Goal: Task Accomplishment & Management: Use online tool/utility

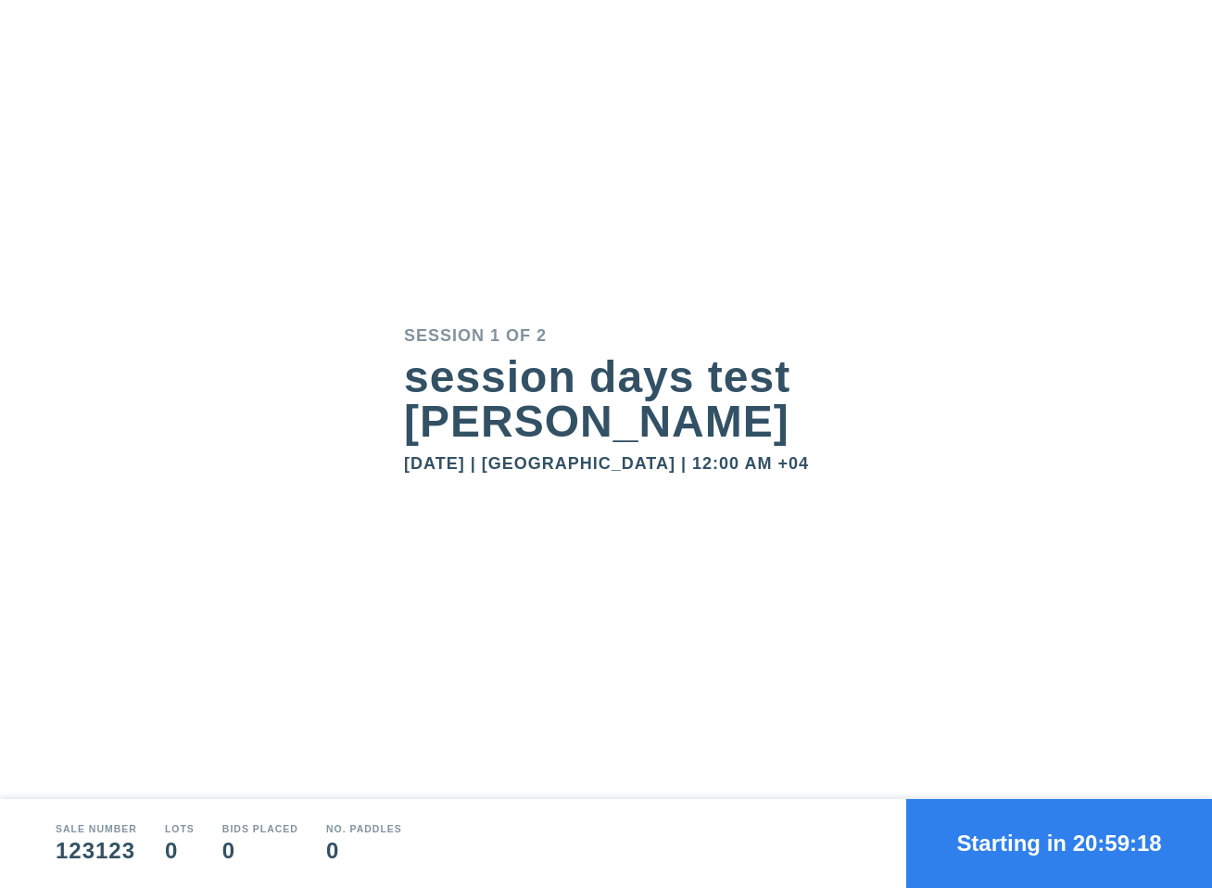
click at [1020, 831] on button "Starting in 20:59:18" at bounding box center [1059, 843] width 306 height 89
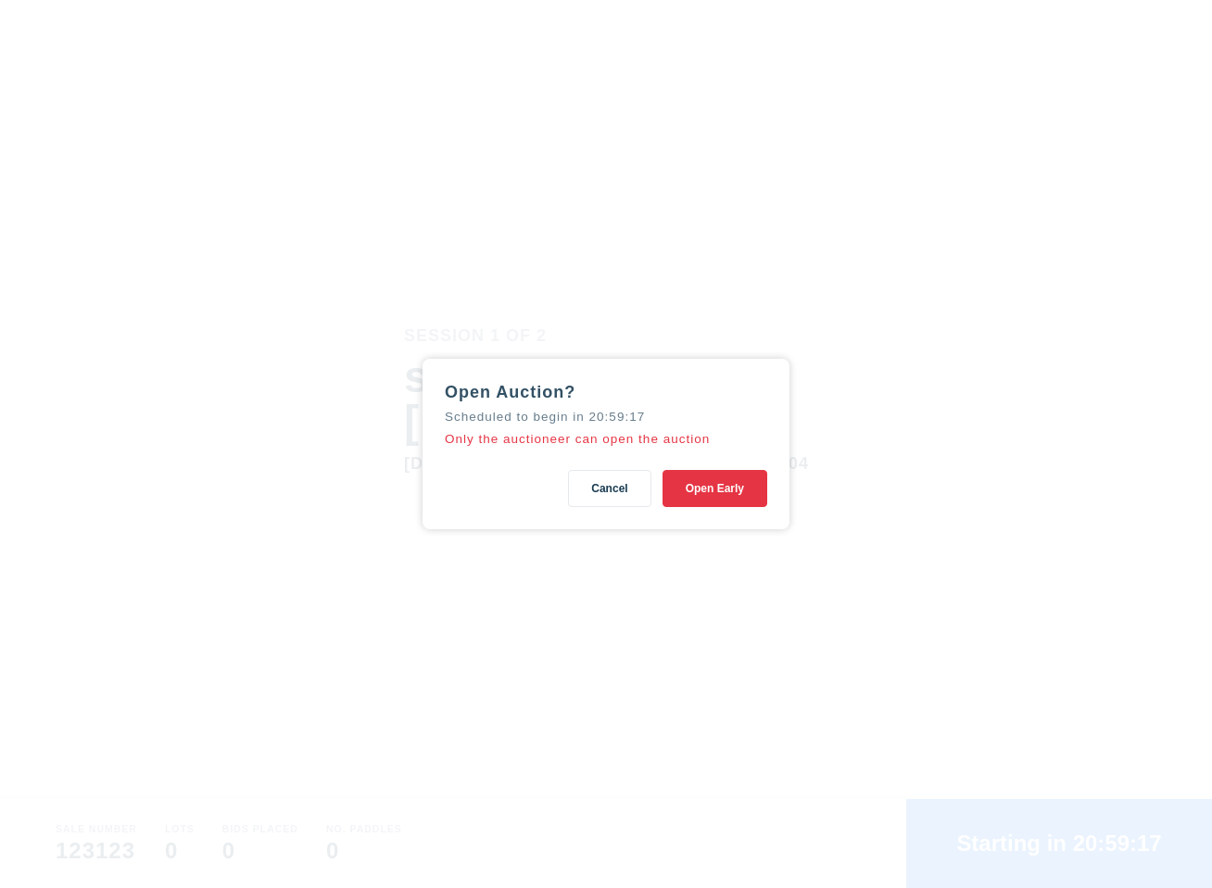
click at [701, 505] on button "Open Early" at bounding box center [715, 488] width 105 height 37
click at [619, 497] on button "Cancel" at bounding box center [609, 488] width 82 height 37
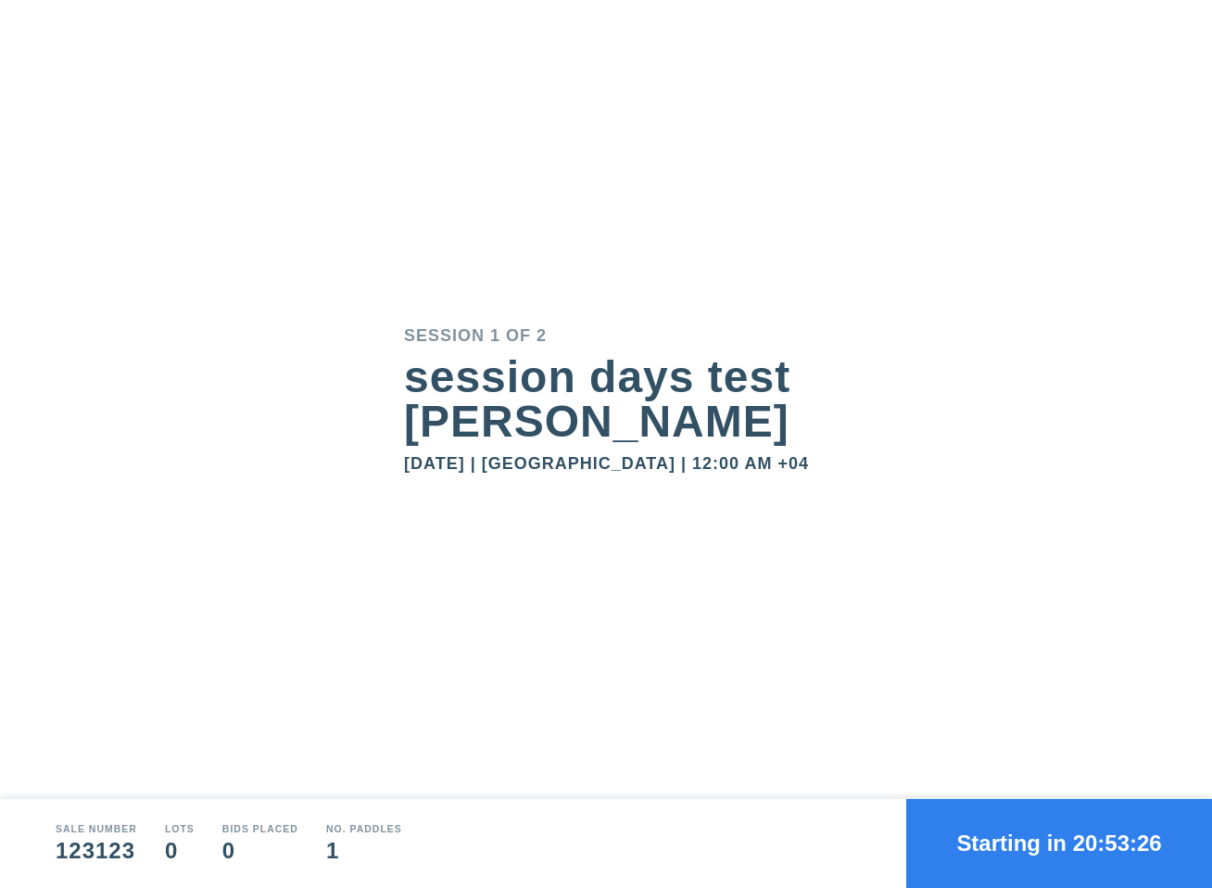
click at [1022, 832] on button "Starting in 20:53:26" at bounding box center [1059, 843] width 306 height 89
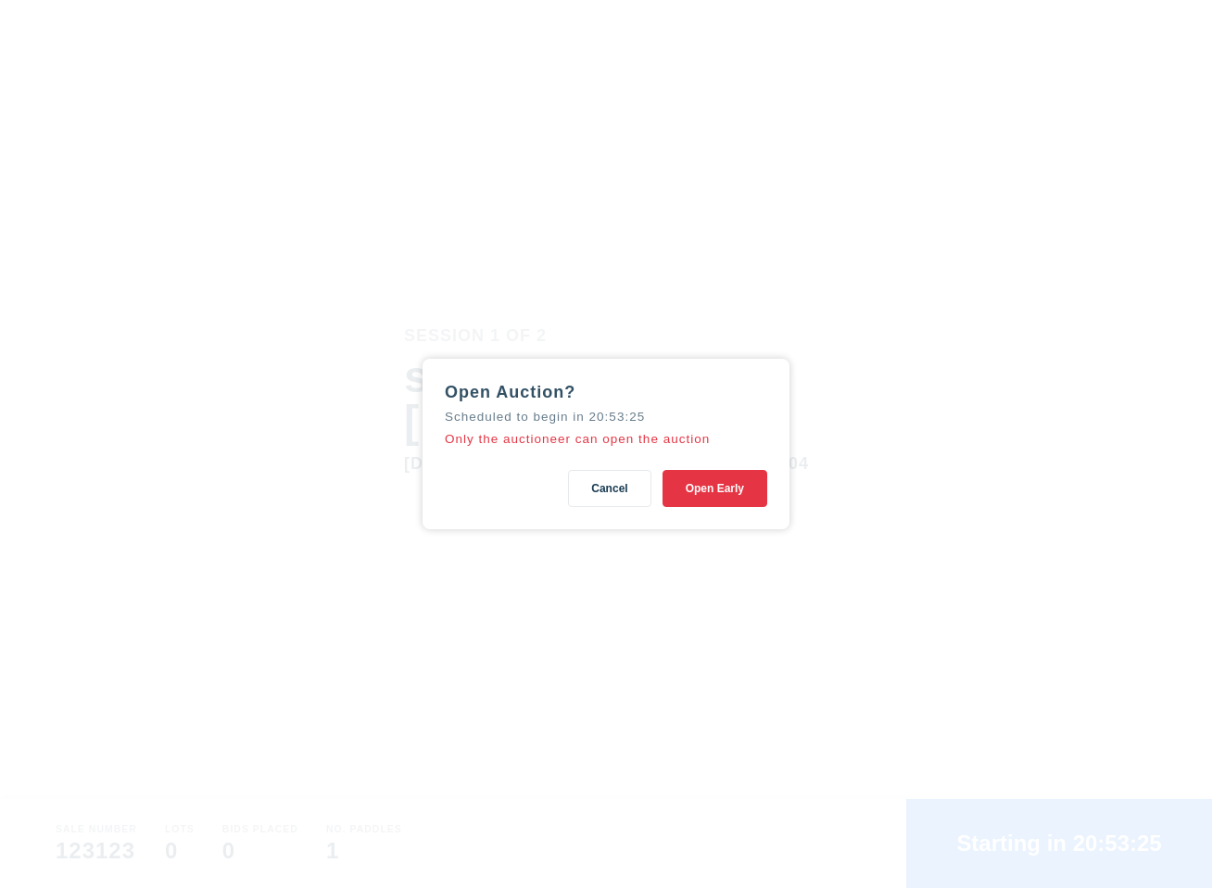
click at [723, 516] on div "Open Auction? Scheduled to begin in 20:53:25 Only the auctioneer can open the a…" at bounding box center [606, 444] width 367 height 171
click at [723, 506] on button "Open Early" at bounding box center [715, 488] width 105 height 37
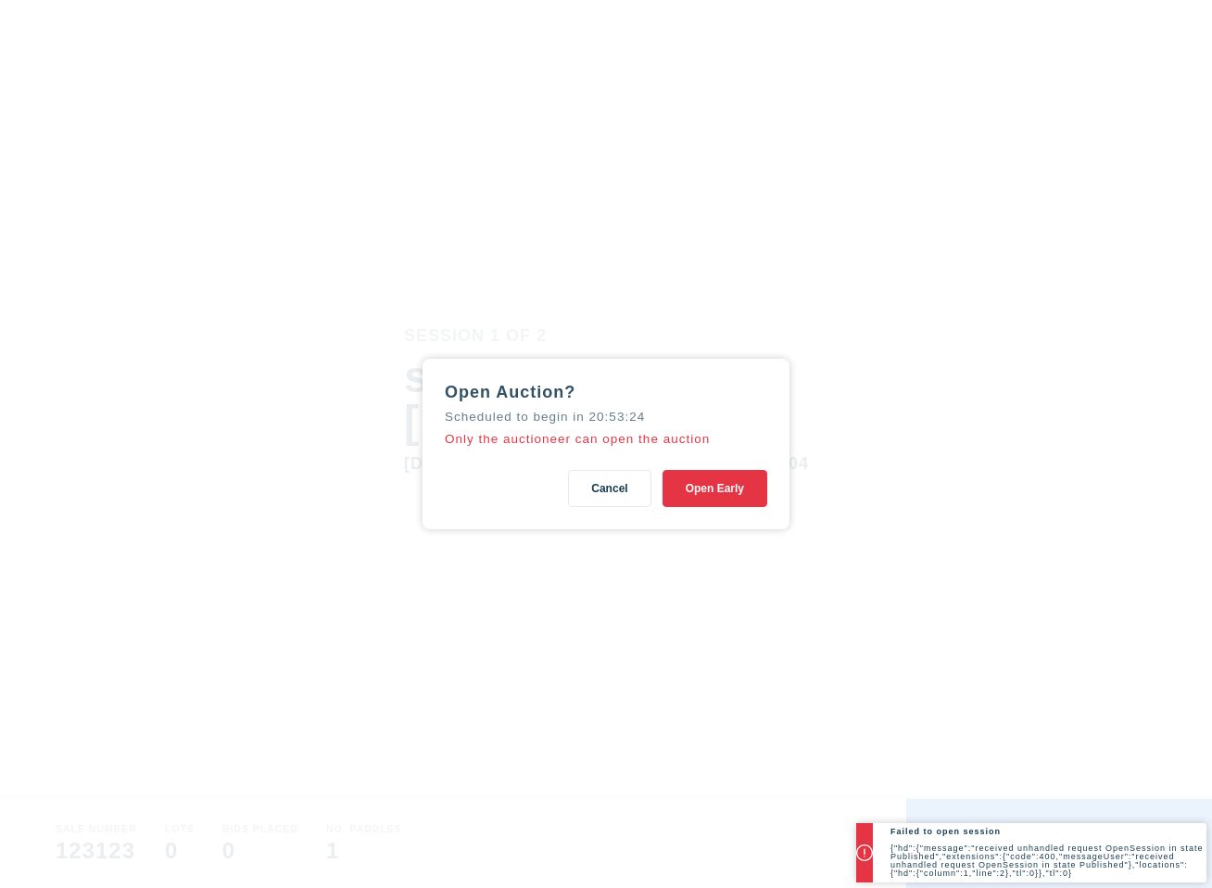
click at [433, 163] on div "Open Auction? Scheduled to begin in 20:53:24 Only the auctioneer can open the a…" at bounding box center [606, 444] width 1212 height 888
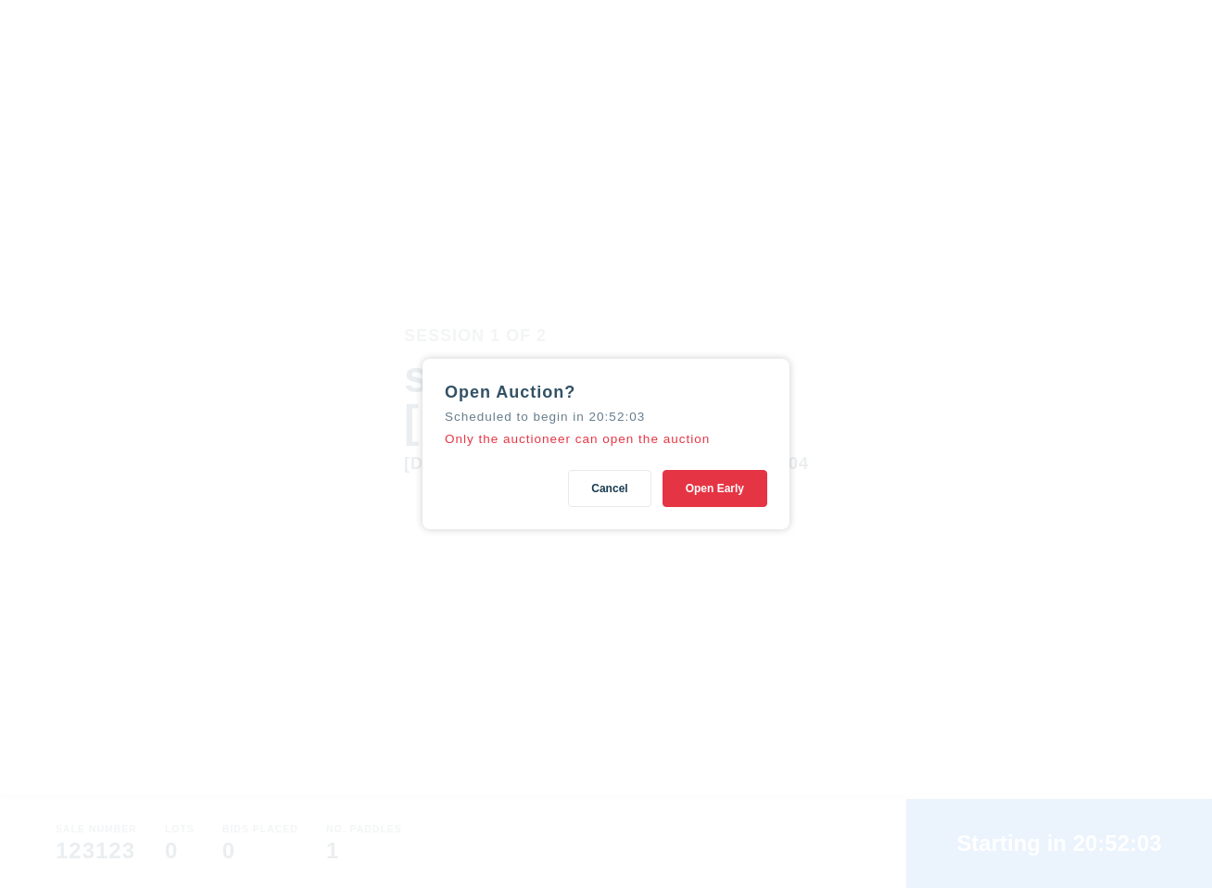
click at [617, 493] on button "Cancel" at bounding box center [609, 488] width 82 height 37
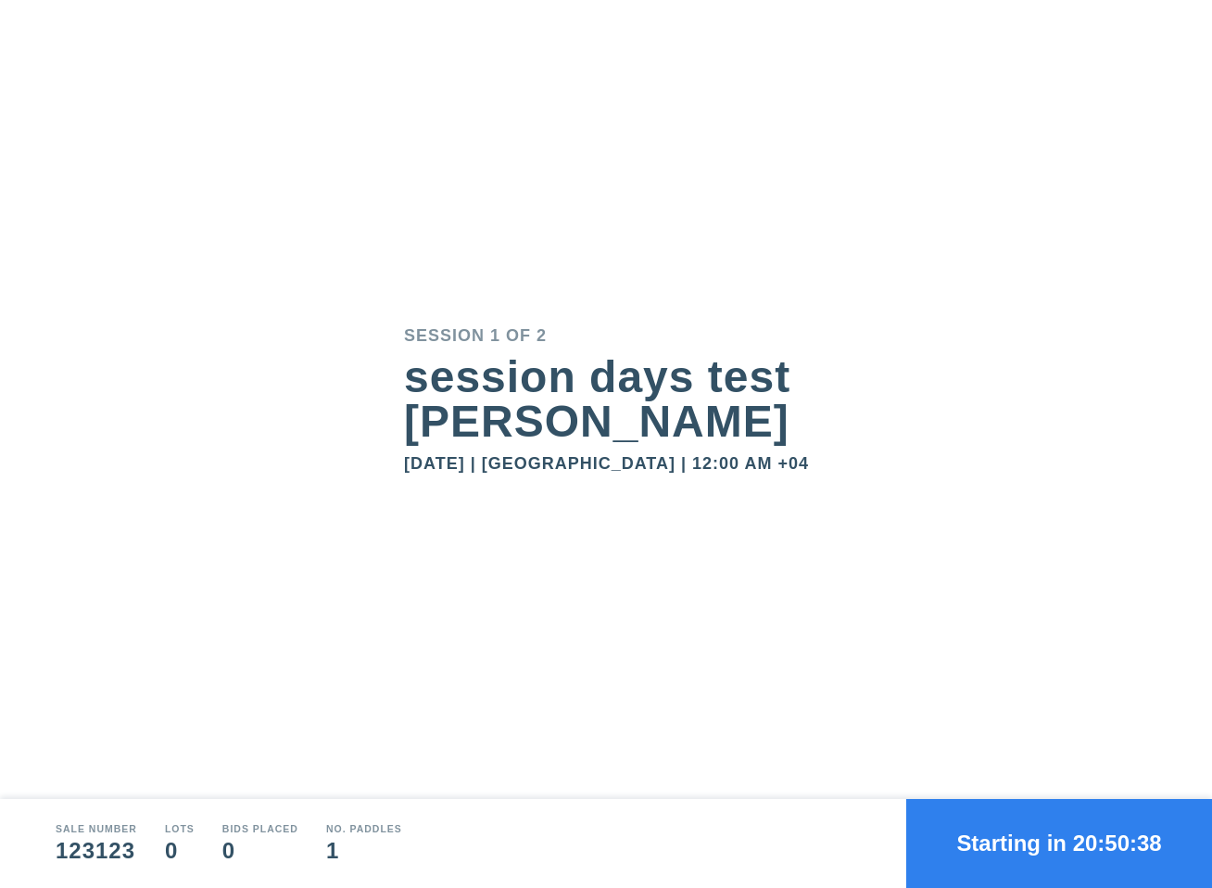
click at [1085, 813] on button "Starting in 20:50:38" at bounding box center [1059, 843] width 306 height 89
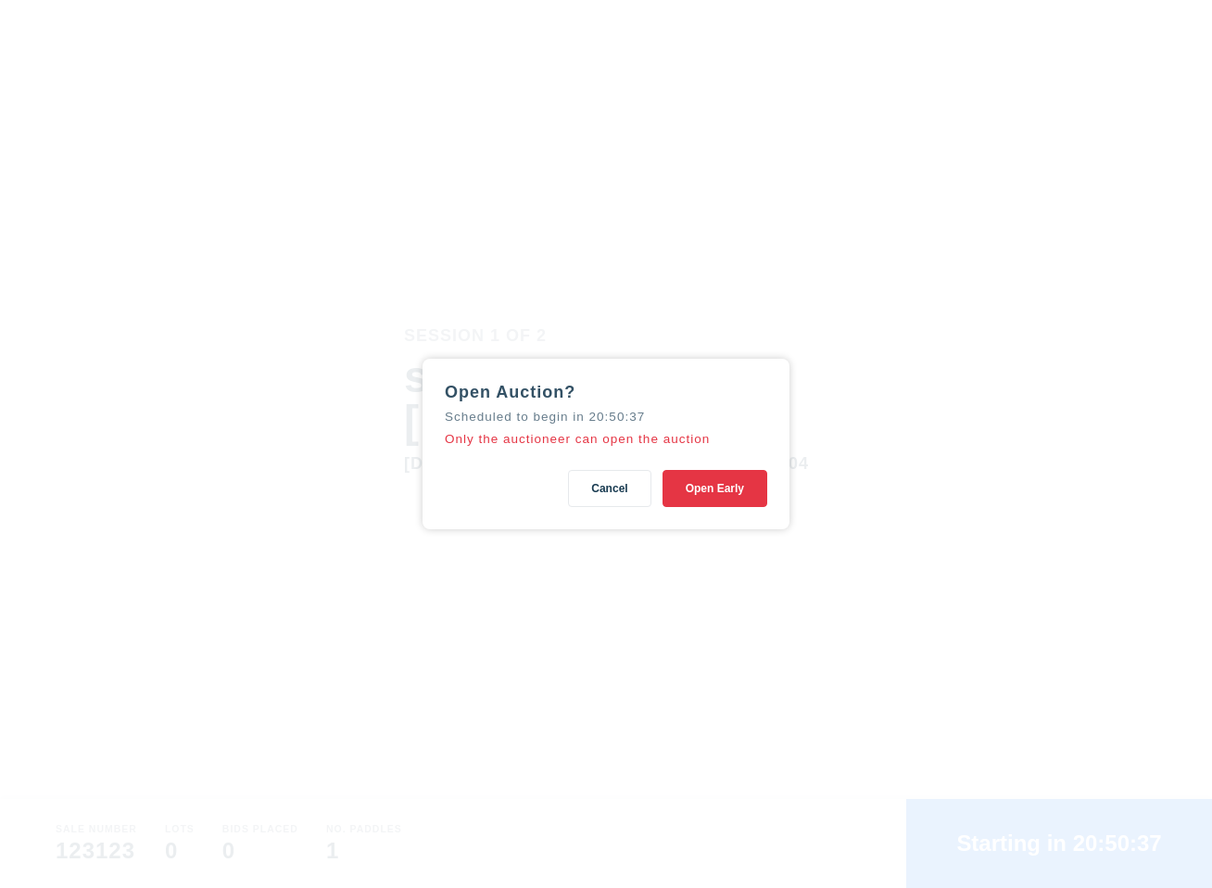
click at [694, 497] on button "Open Early" at bounding box center [715, 488] width 105 height 37
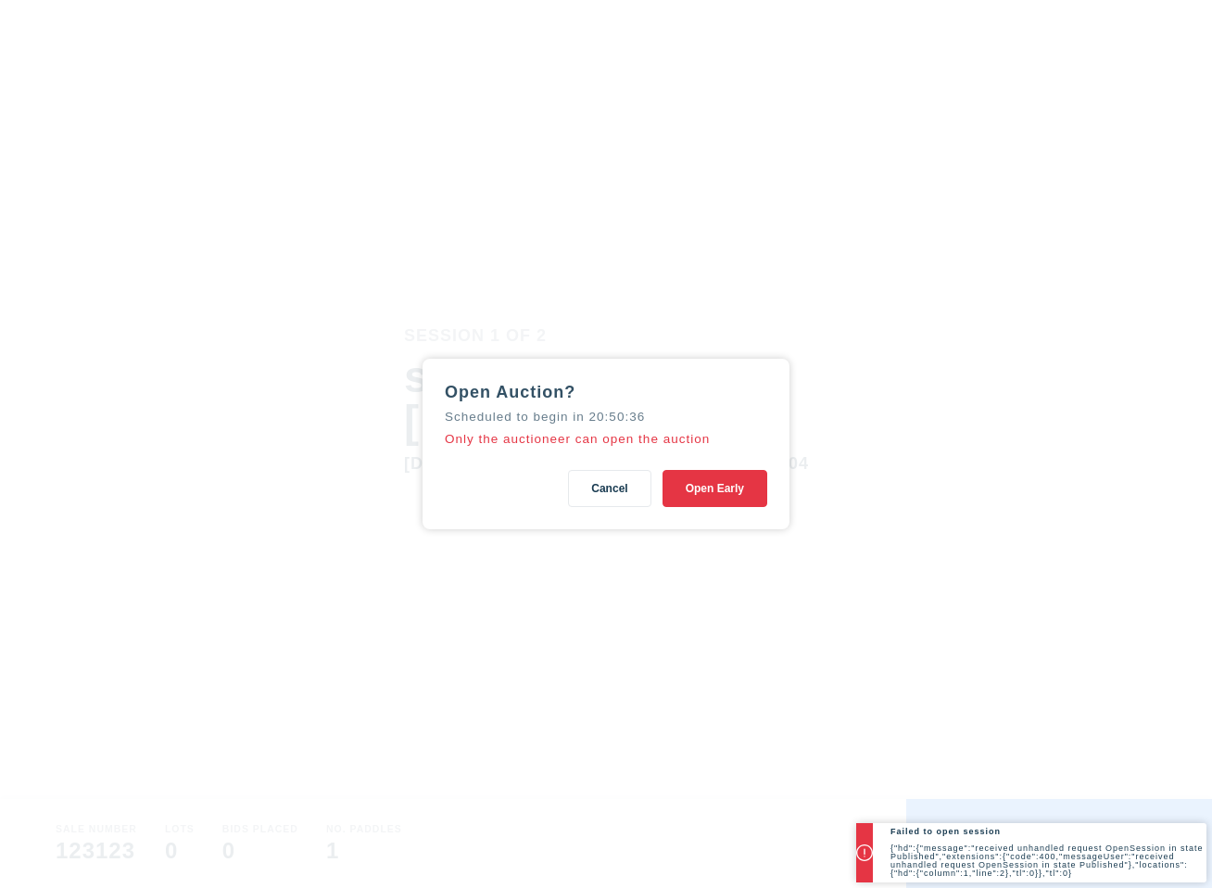
click at [627, 500] on button "Cancel" at bounding box center [609, 488] width 82 height 37
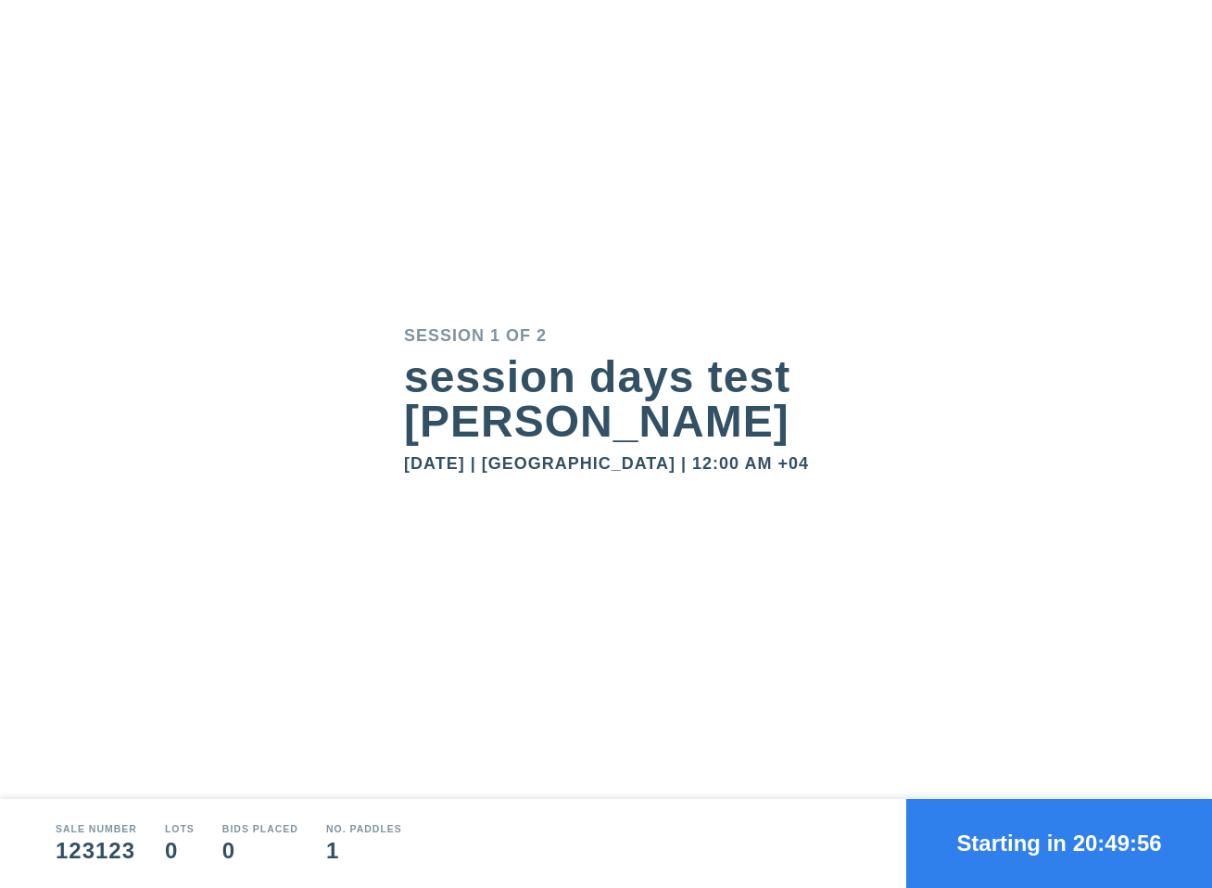
click at [958, 641] on div "Session 1 of 2 session days test bobby October 14, 2025 | Dubai | 12:00 AM +04" at bounding box center [808, 399] width 808 height 799
